Goal: Information Seeking & Learning: Learn about a topic

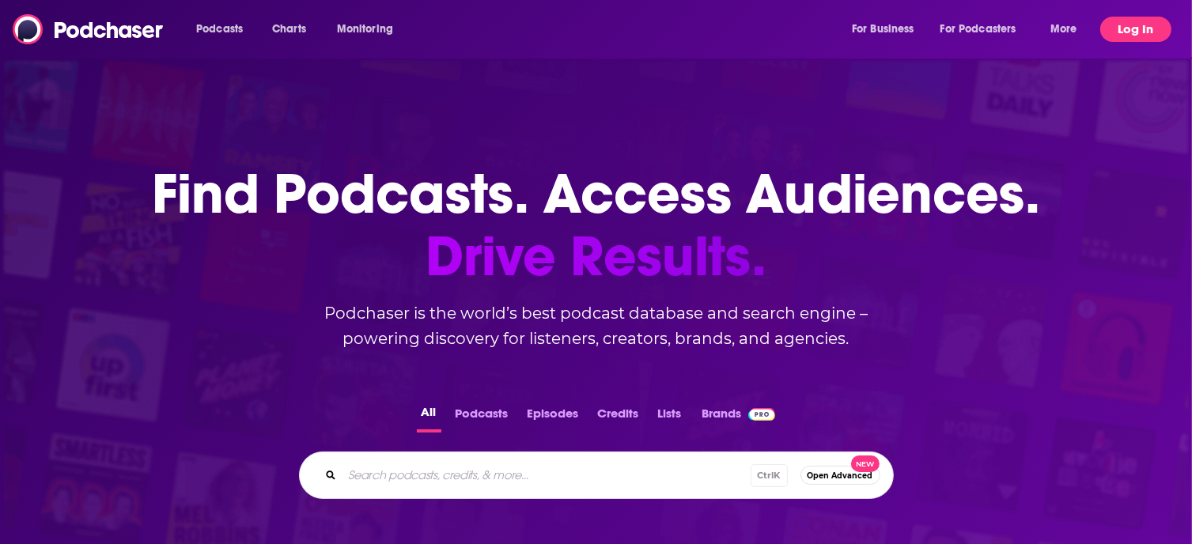
click at [1137, 37] on button "Log In" at bounding box center [1136, 29] width 71 height 25
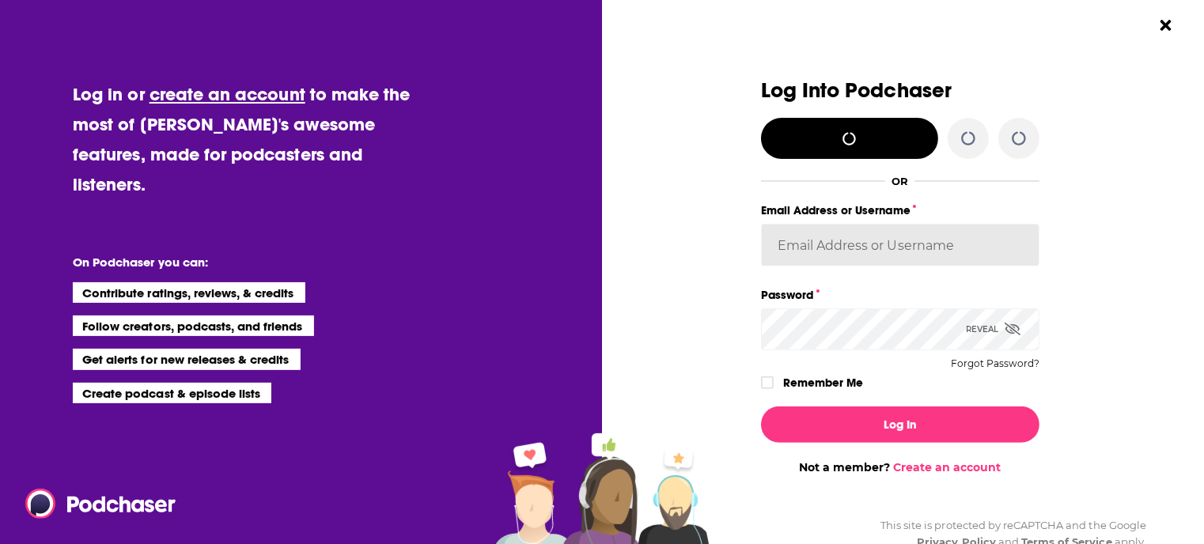
type input "[EMAIL_ADDRESS][DOMAIN_NAME]"
click at [829, 250] on input "[EMAIL_ADDRESS][DOMAIN_NAME]" at bounding box center [900, 245] width 279 height 43
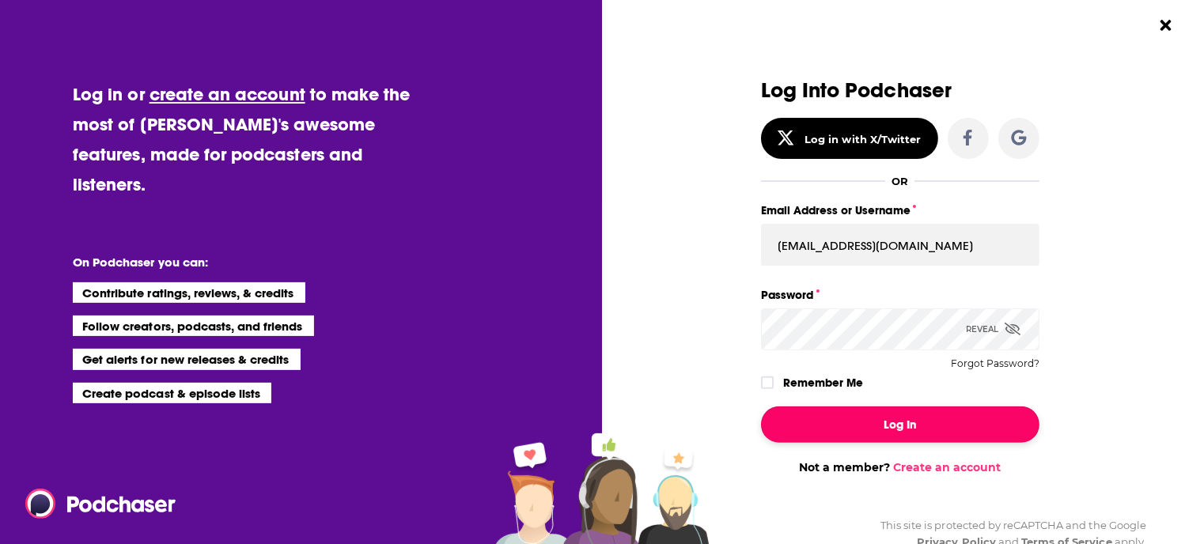
click at [827, 426] on button "Log In" at bounding box center [900, 425] width 279 height 36
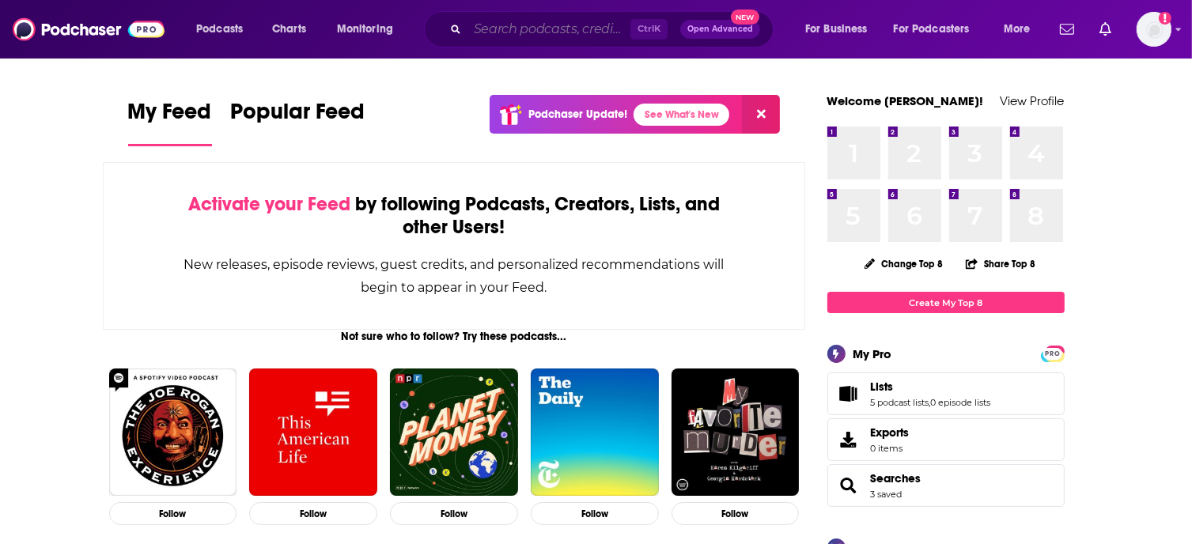
click at [468, 25] on input "Search podcasts, credits, & more..." at bounding box center [549, 29] width 163 height 25
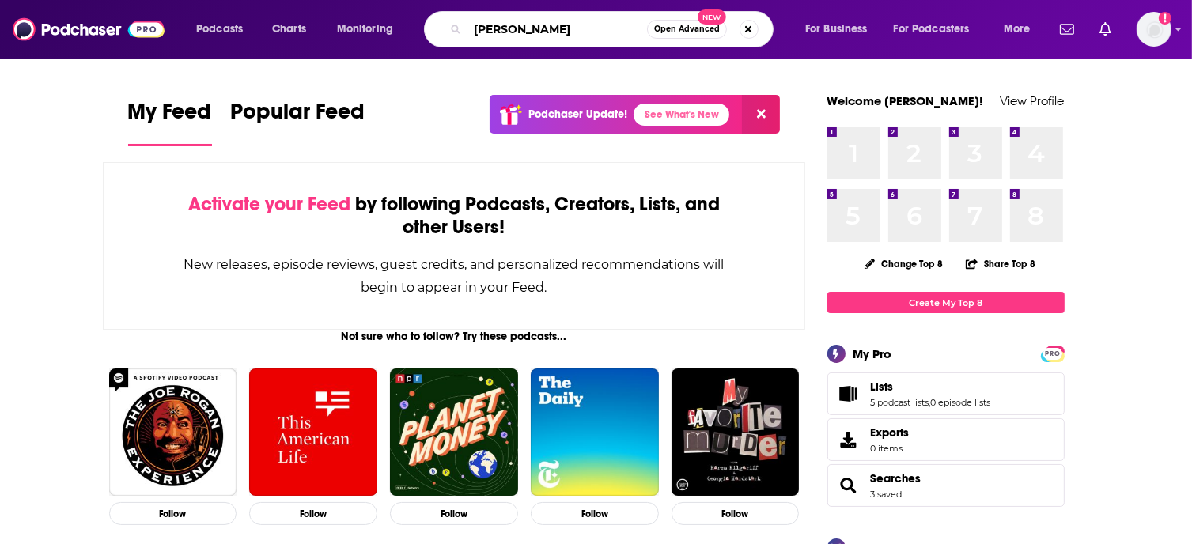
type input "[PERSON_NAME]"
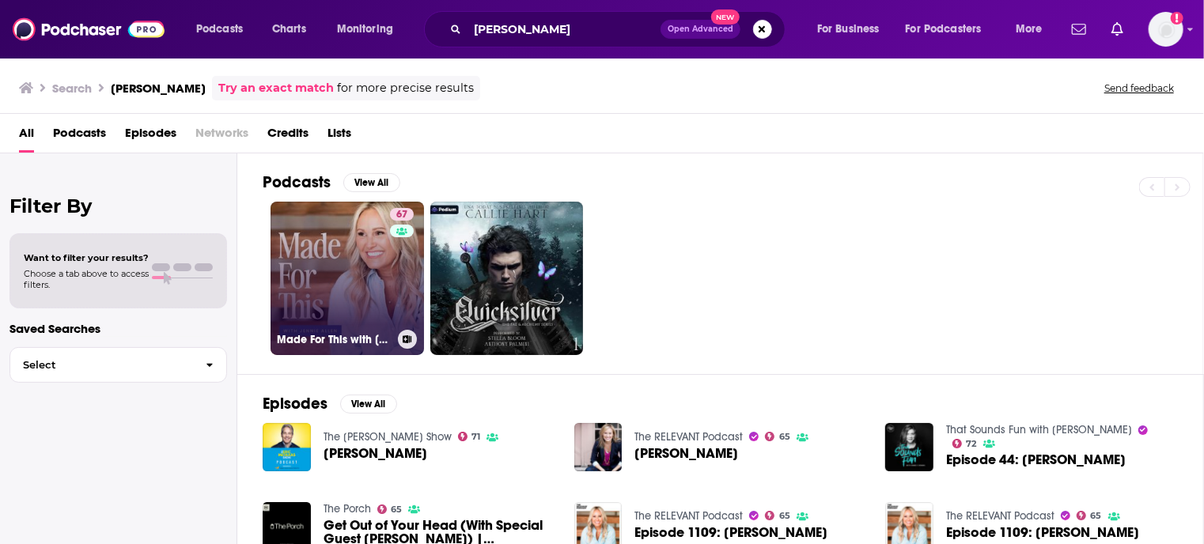
click at [351, 272] on link "67 Made For This with [PERSON_NAME]" at bounding box center [347, 278] width 153 height 153
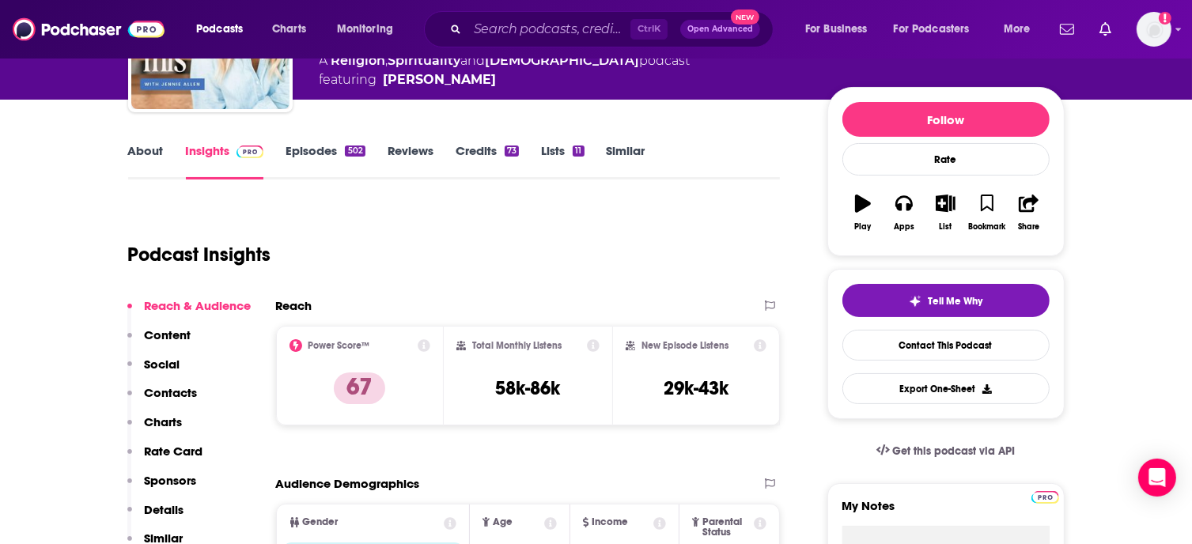
scroll to position [237, 0]
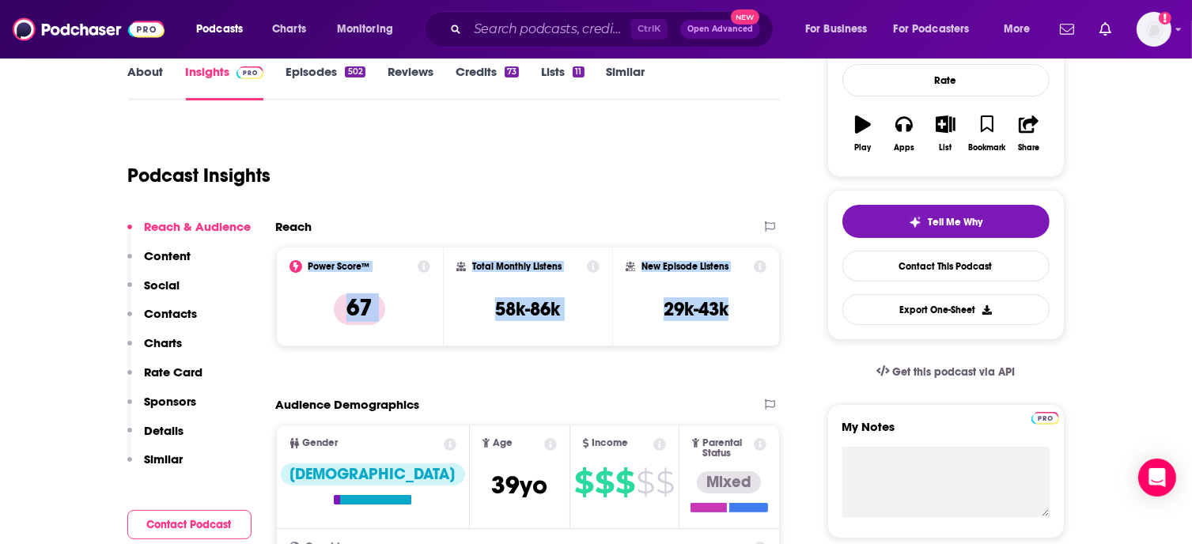
drag, startPoint x: 472, startPoint y: 225, endPoint x: 740, endPoint y: 314, distance: 282.5
click at [740, 314] on div "Reach Power Score™ 67 Total Monthly Listens 58k-86k New Episode Listens 29k-43k" at bounding box center [528, 289] width 505 height 140
copy div "Power Score™ 67 Total Monthly Listens 58k-86k New Episode Listens 29k-43k"
